Goal: Task Accomplishment & Management: Complete application form

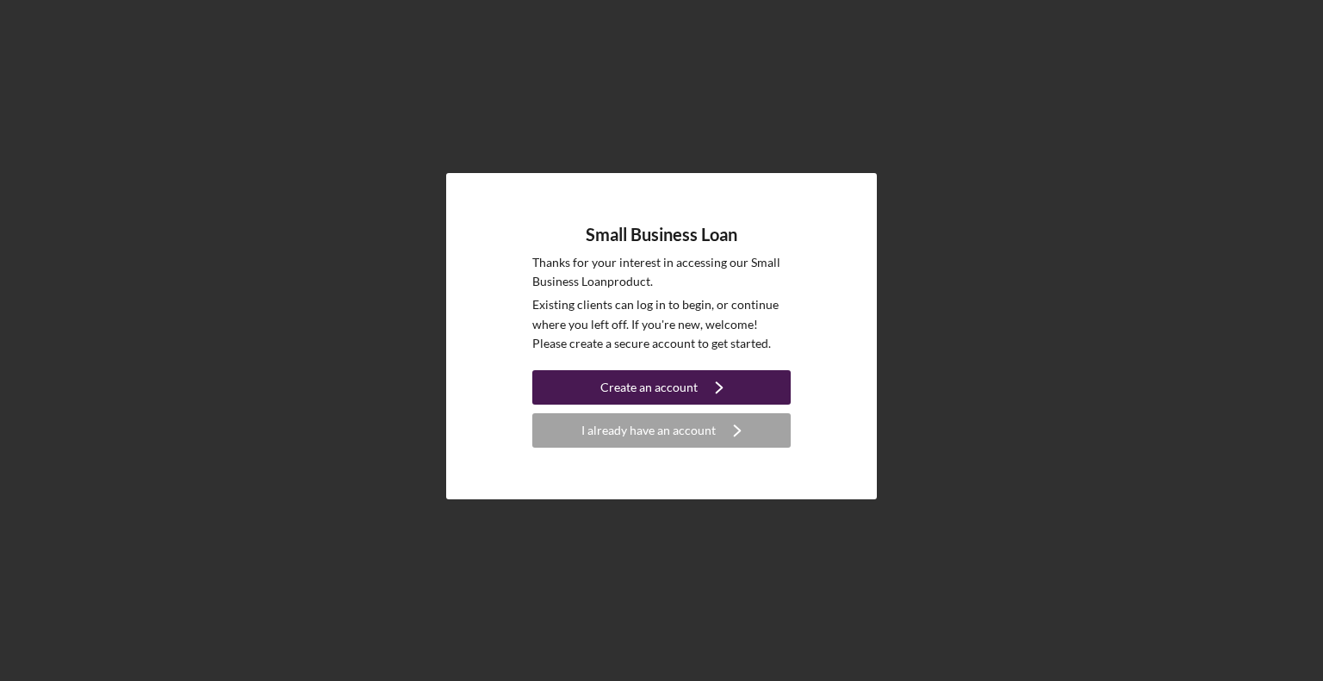
click at [720, 389] on icon "Icon/Navigate" at bounding box center [719, 387] width 43 height 43
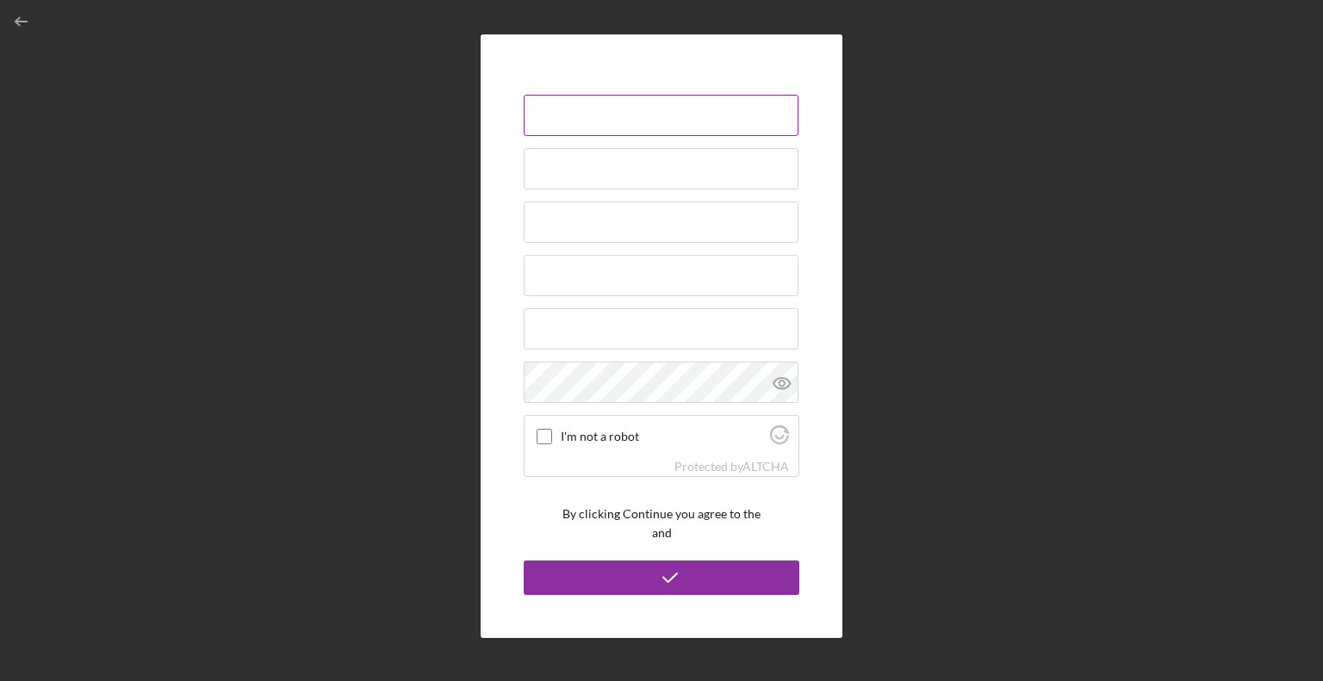
drag, startPoint x: 698, startPoint y: 109, endPoint x: 720, endPoint y: 119, distance: 24.7
click at [701, 109] on input at bounding box center [661, 115] width 275 height 41
click at [1045, 143] on div "I'm not a robot Protected by ALTCHA By clicking Continue you agree to the and" at bounding box center [661, 336] width 1305 height 673
click at [546, 437] on input "I'm not a robot" at bounding box center [544, 437] width 16 height 16
checkbox input "true"
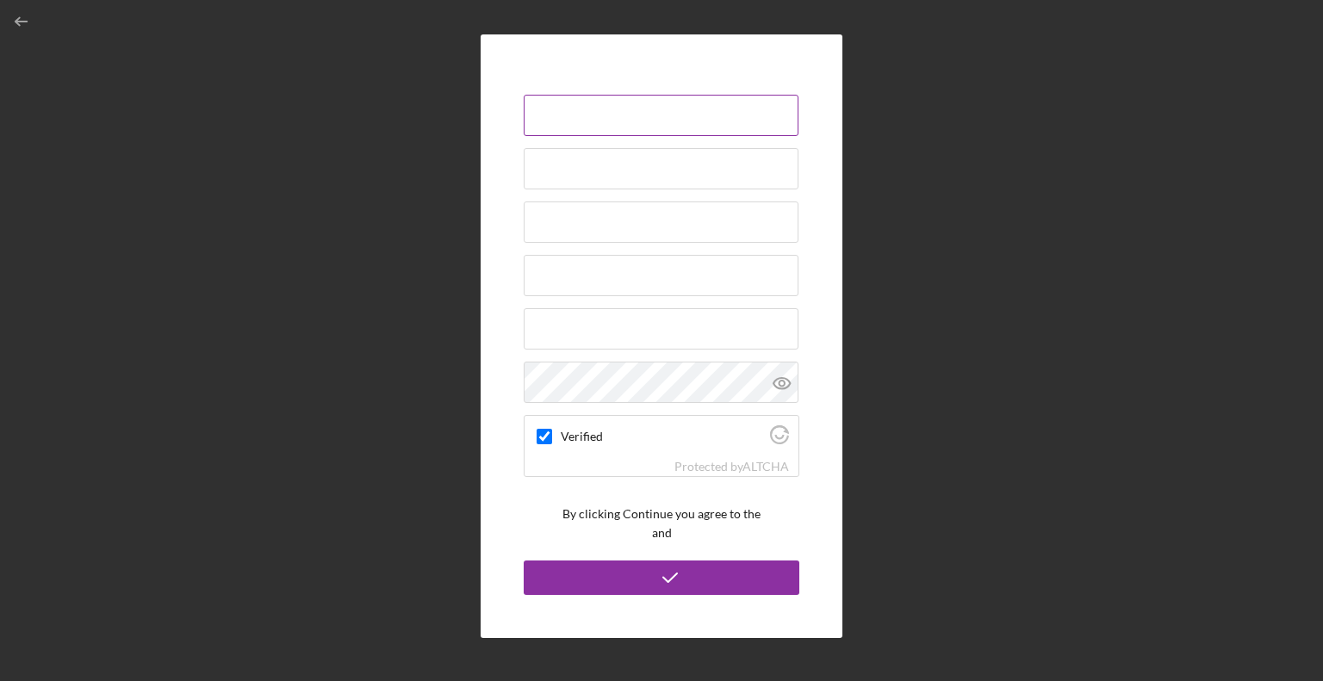
drag, startPoint x: 608, startPoint y: 98, endPoint x: 617, endPoint y: 110, distance: 14.8
click at [610, 98] on div at bounding box center [662, 116] width 276 height 43
click at [945, 248] on div "Verified Protected by ALTCHA By clicking Continue you agree to the and" at bounding box center [661, 336] width 1305 height 673
click at [14, 21] on icon "button" at bounding box center [22, 22] width 39 height 39
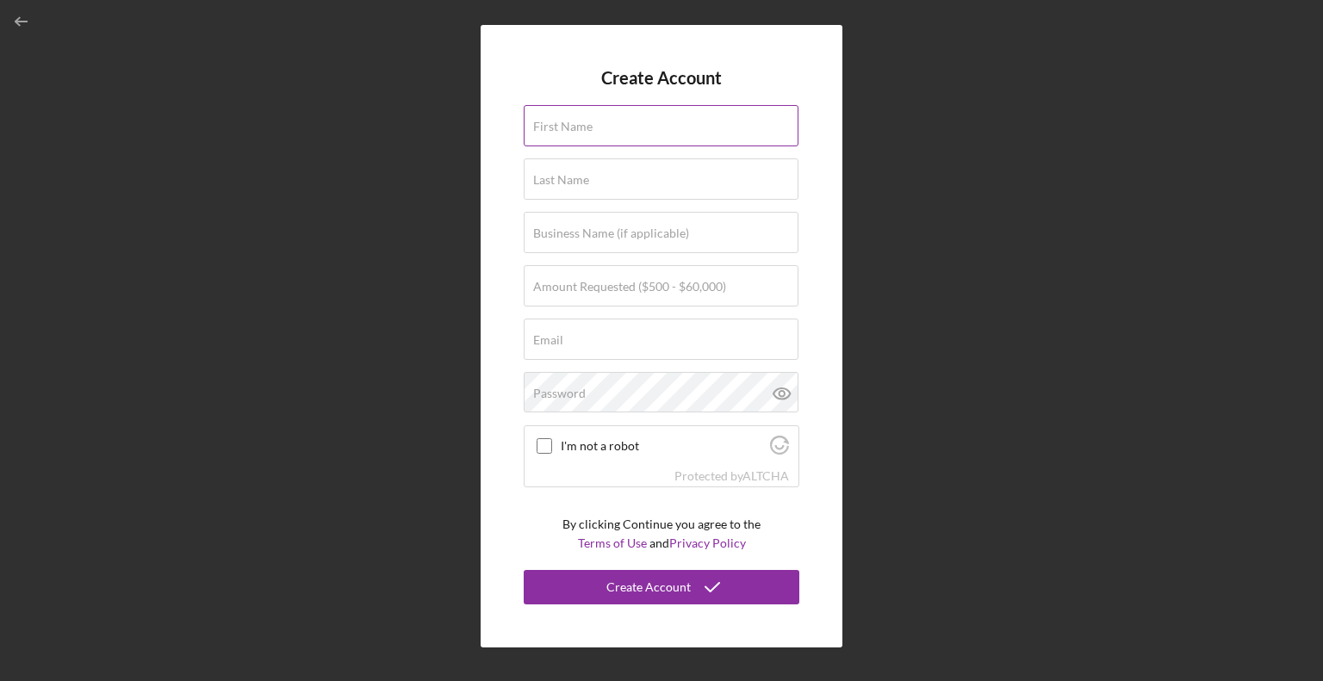
click at [641, 135] on input "First Name" at bounding box center [661, 125] width 275 height 41
click at [644, 134] on input "First Name" at bounding box center [661, 125] width 275 height 41
click at [644, 129] on input "First Name" at bounding box center [661, 125] width 275 height 41
click at [668, 139] on input "First Name" at bounding box center [661, 125] width 275 height 41
click at [951, 327] on div "Create Account First Name Last Name Business Name (if applicable) Amount Reques…" at bounding box center [661, 336] width 1305 height 673
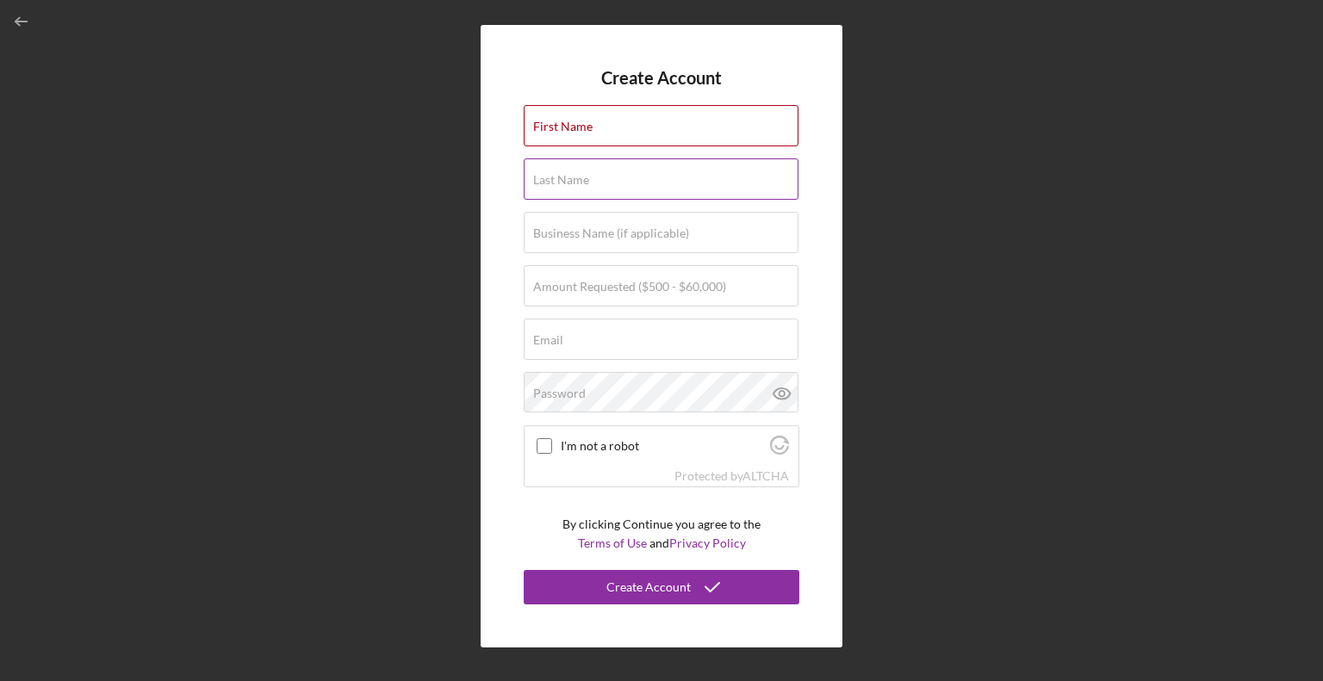
click at [573, 187] on input "Last Name" at bounding box center [661, 178] width 275 height 41
click at [561, 121] on label "First Name" at bounding box center [562, 127] width 59 height 14
click at [561, 121] on input "First Name" at bounding box center [661, 125] width 275 height 41
click at [685, 331] on div "Email" at bounding box center [662, 340] width 276 height 43
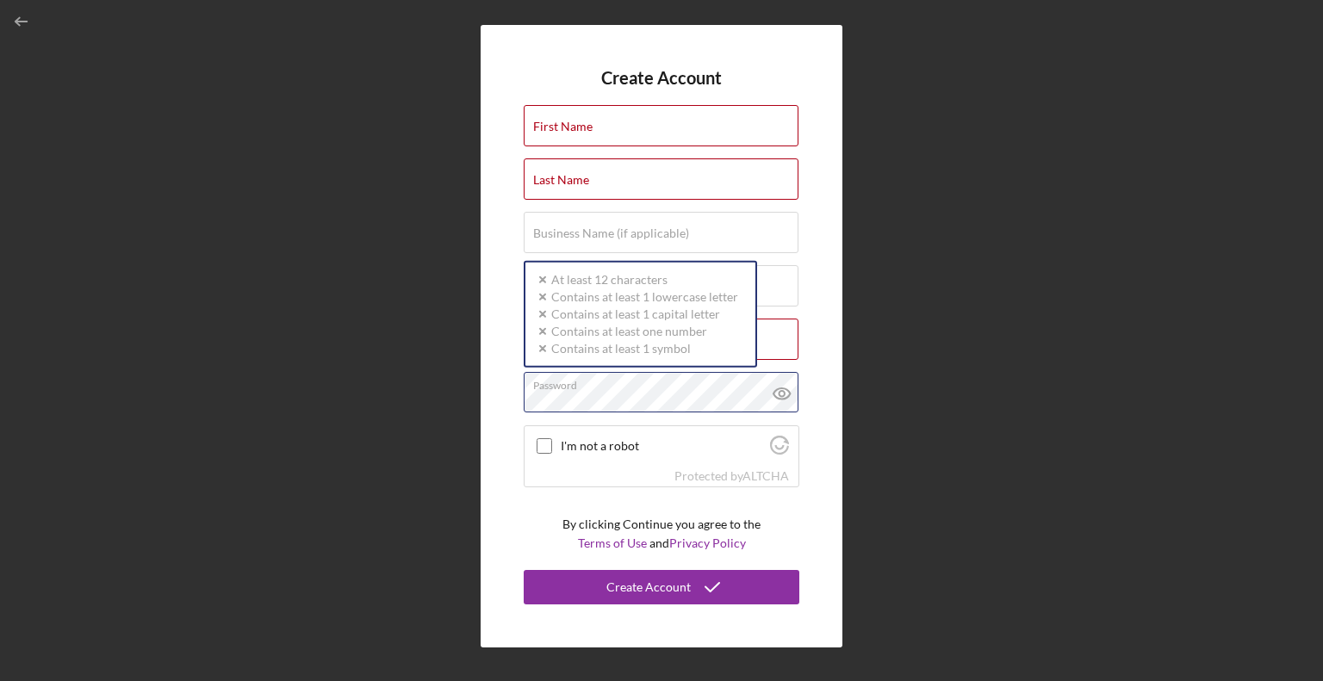
click at [713, 376] on div "Password At least 12 characters Contains at least 1 lowercase letter Contains a…" at bounding box center [662, 393] width 276 height 43
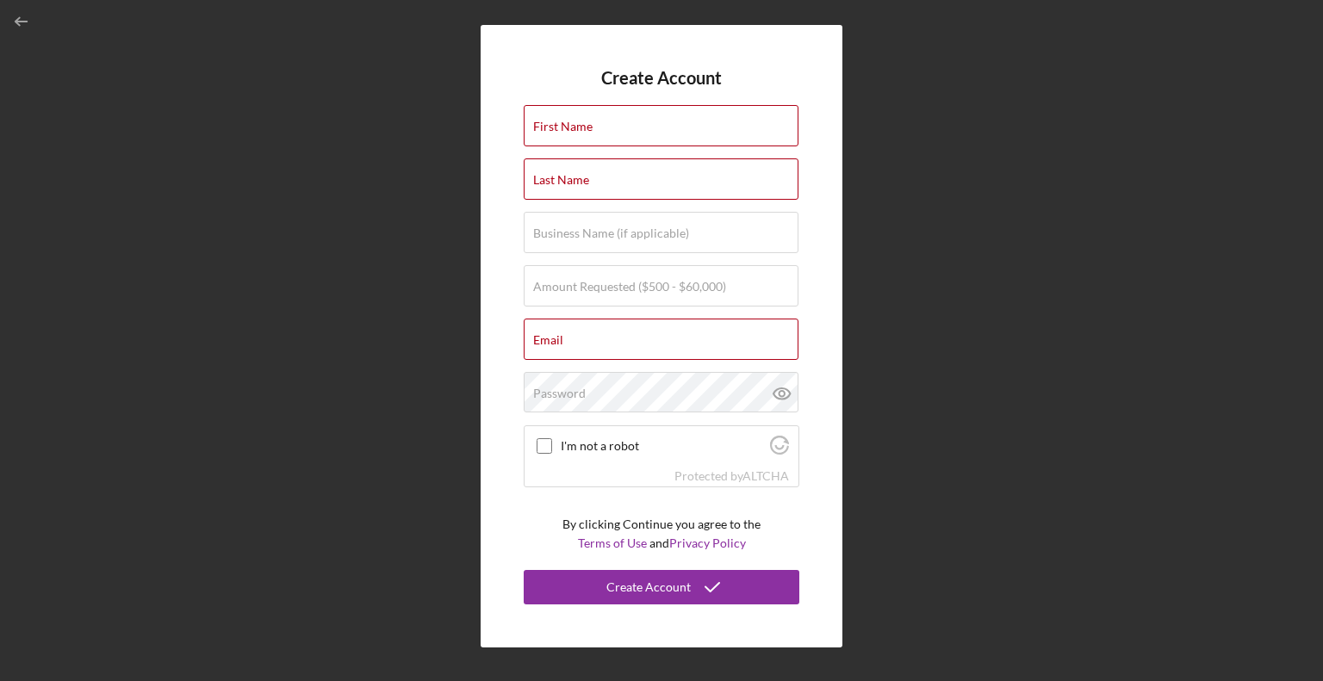
click at [1047, 419] on div "Create Account First Name Last Name Business Name (if applicable) Amount Reques…" at bounding box center [661, 336] width 1305 height 673
click at [608, 451] on label "I'm not a robot" at bounding box center [663, 446] width 204 height 14
click at [552, 451] on input "I'm not a robot" at bounding box center [544, 446] width 16 height 16
checkbox input "true"
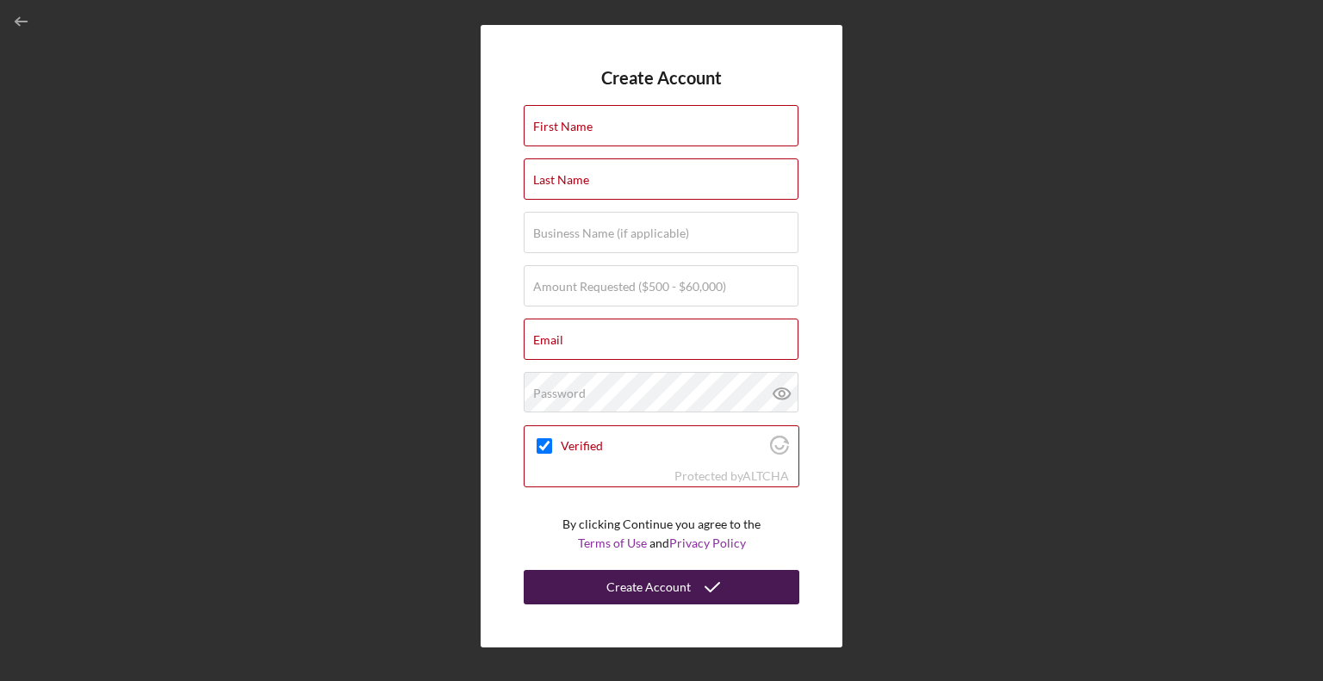
click at [658, 591] on div "Create Account" at bounding box center [648, 587] width 84 height 34
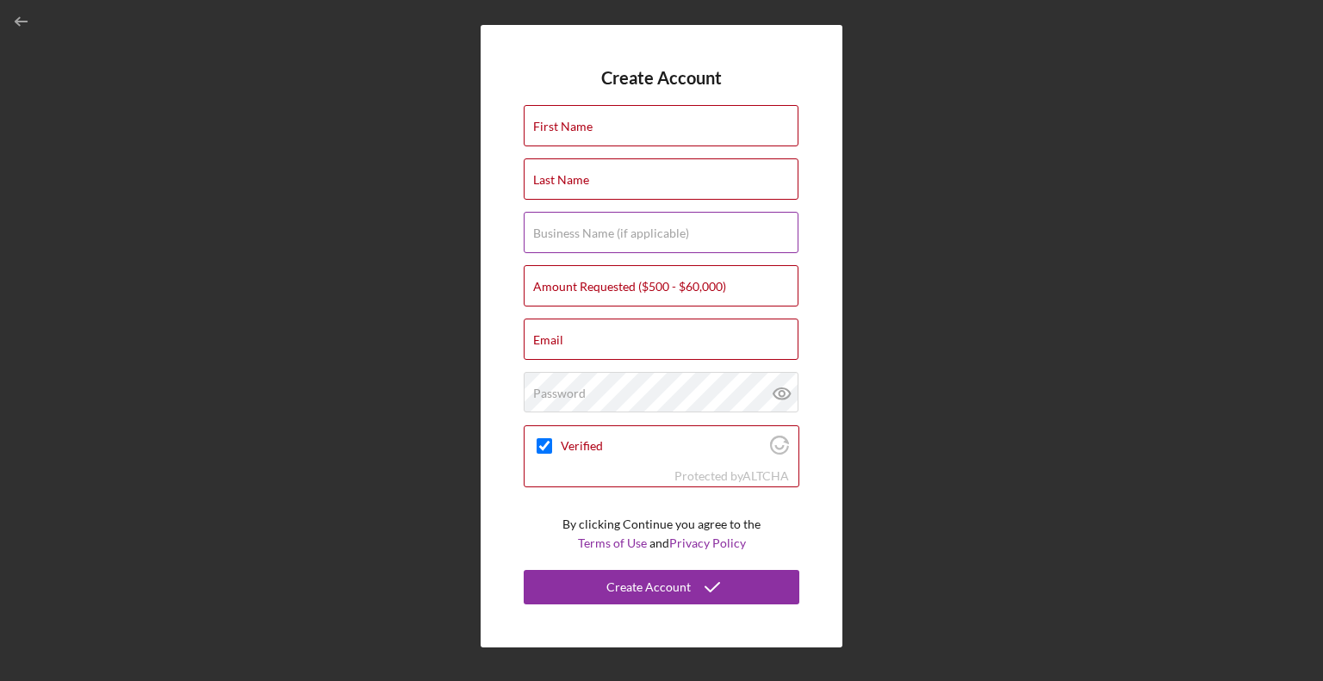
click at [653, 245] on input "Business Name (if applicable)" at bounding box center [661, 232] width 275 height 41
click at [593, 84] on form "Create Account First Name Last Name Business Name (if applicable) Amount Reques…" at bounding box center [662, 336] width 276 height 537
click at [24, 14] on icon "button" at bounding box center [22, 22] width 39 height 39
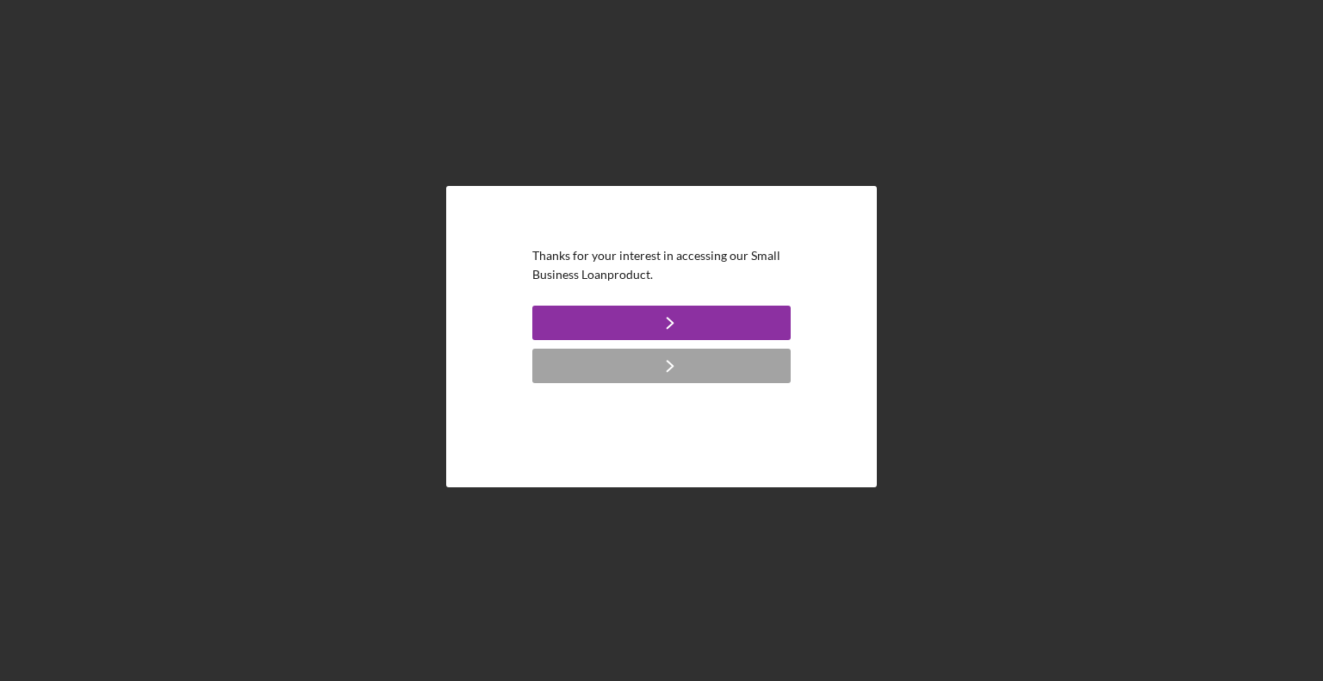
click at [840, 202] on div "Thanks for your interest in accessing our Small Business Loan product." at bounding box center [661, 336] width 431 height 301
